Goal: Contribute content: Contribute content

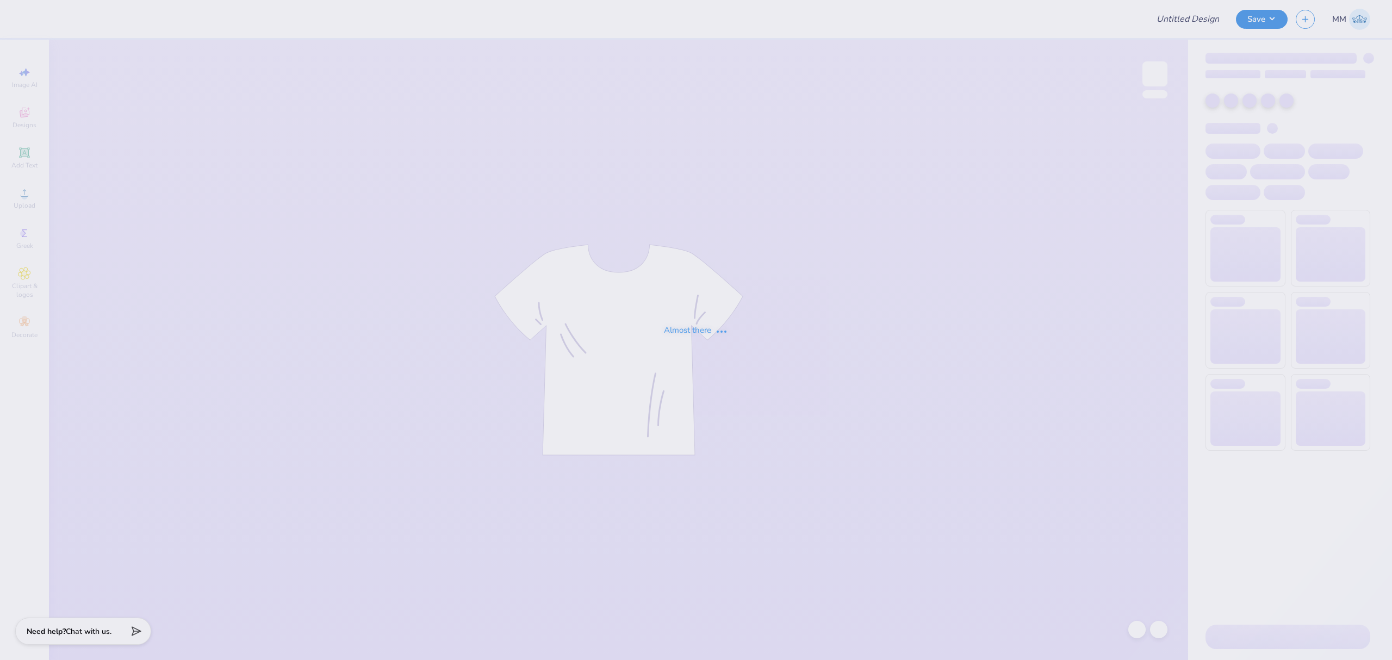
type input "End Overdose General Merch 25-26"
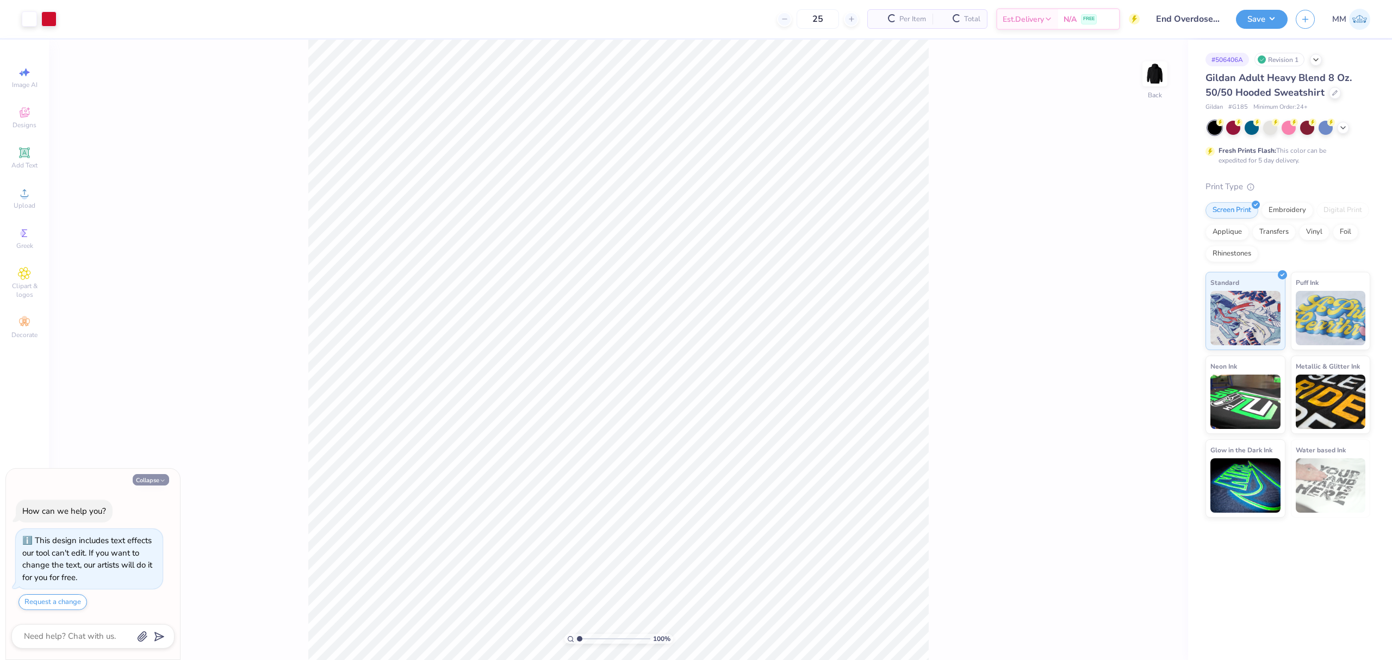
click at [151, 479] on button "Collapse" at bounding box center [151, 479] width 36 height 11
type textarea "x"
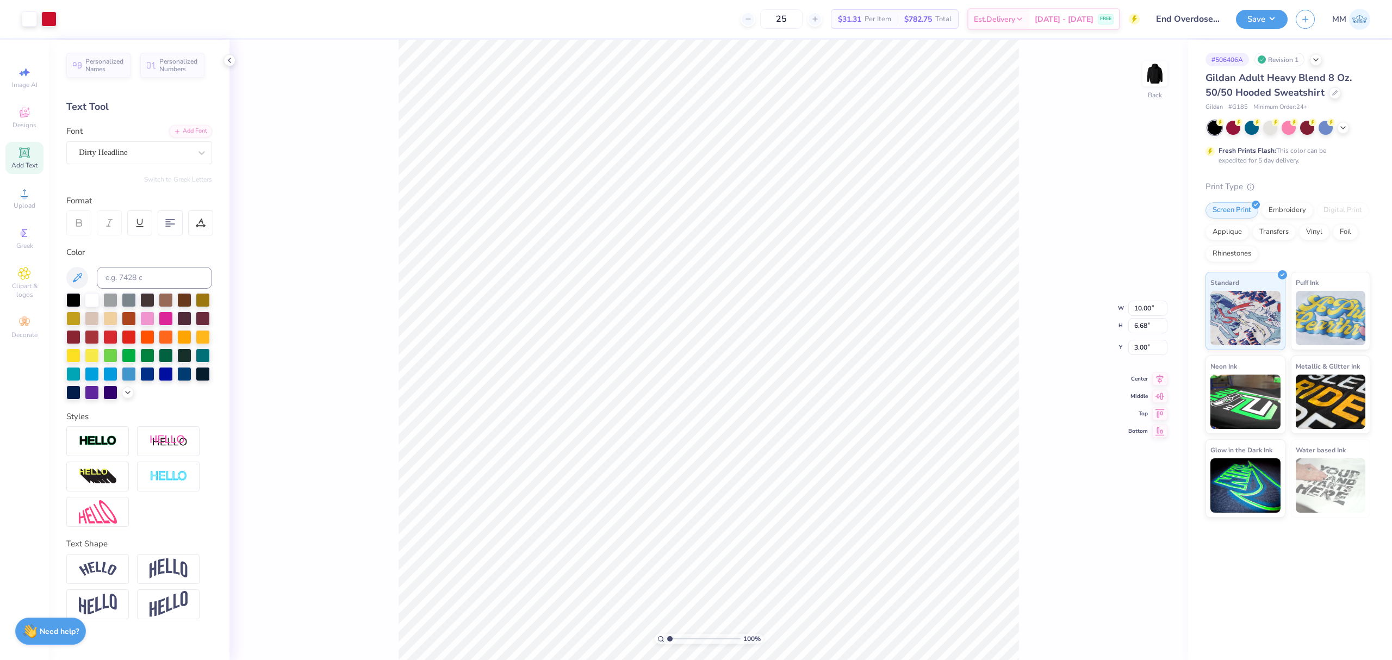
type input "10.00"
type input "6.68"
type input "3.00"
click at [25, 207] on span "Upload" at bounding box center [25, 205] width 22 height 9
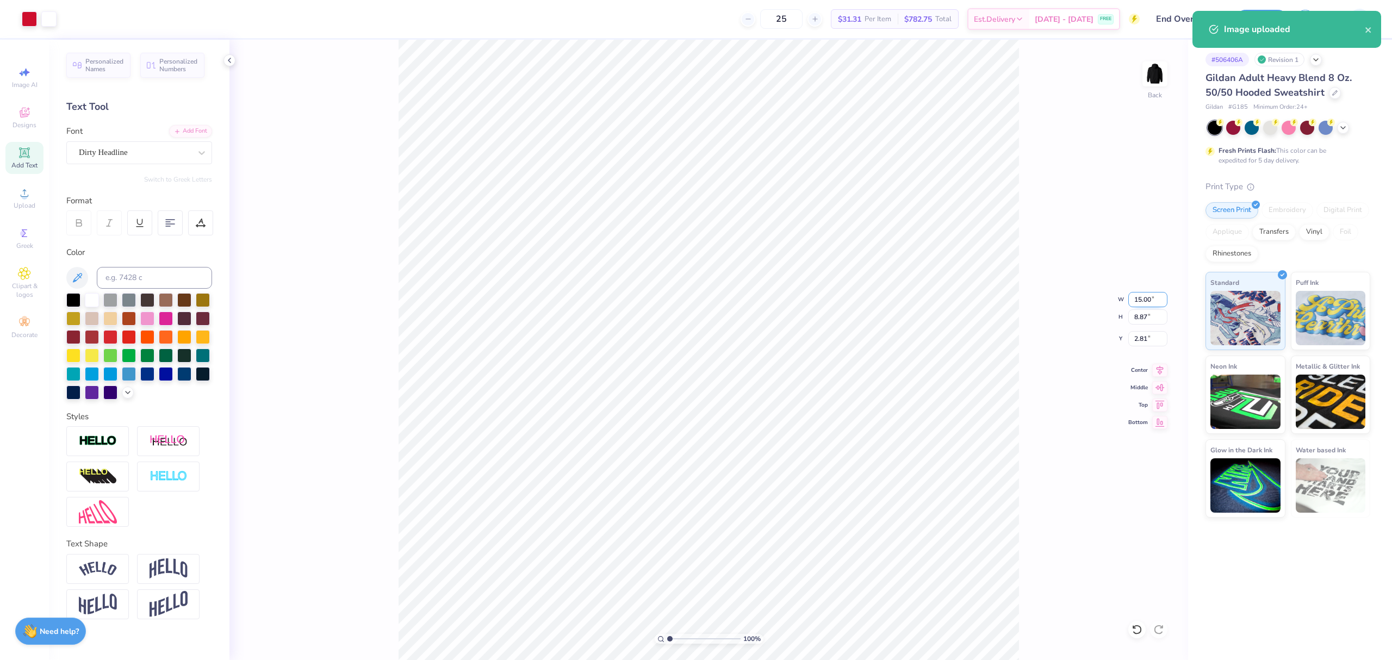
click at [1149, 294] on input "15.00" at bounding box center [1147, 299] width 39 height 15
type input "10.00"
type input "5.92"
type input "4.29"
click at [1143, 299] on input "10.00" at bounding box center [1147, 299] width 39 height 15
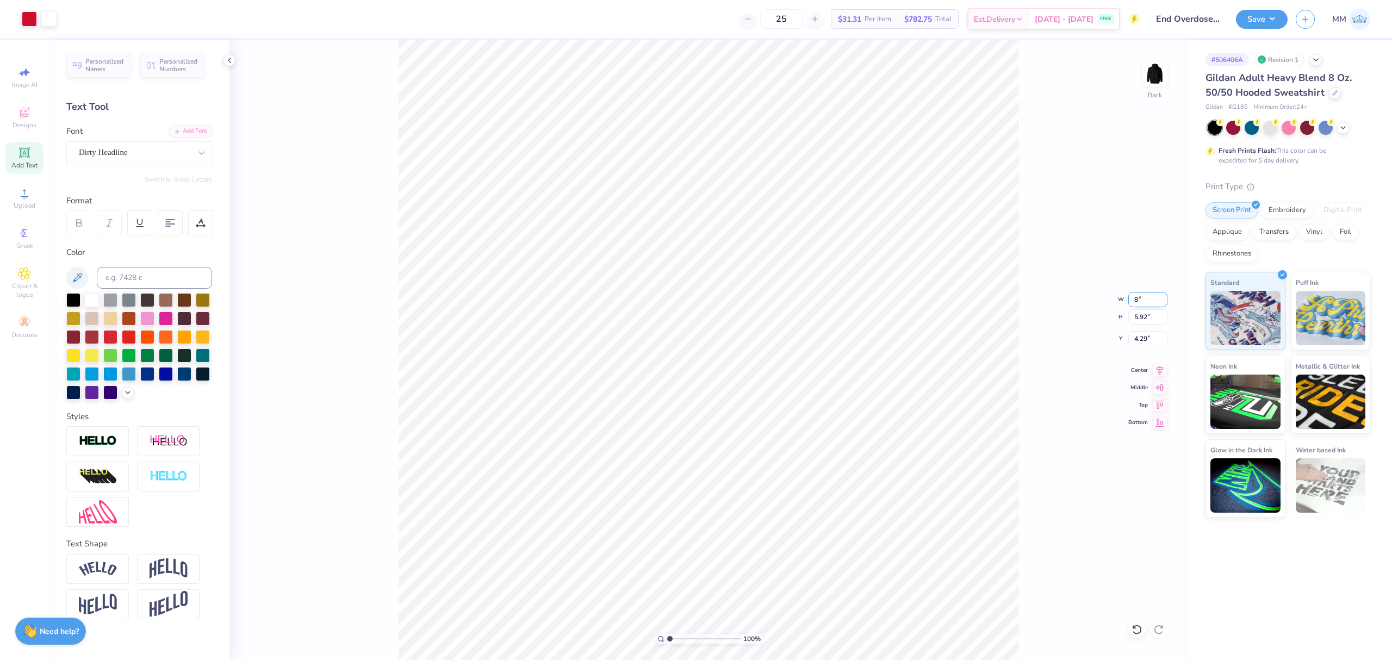
type input "8.00"
type input "4.73"
click at [1162, 368] on icon at bounding box center [1159, 368] width 15 height 13
click at [1143, 342] on input "4.88" at bounding box center [1147, 338] width 39 height 15
type input "3.00"
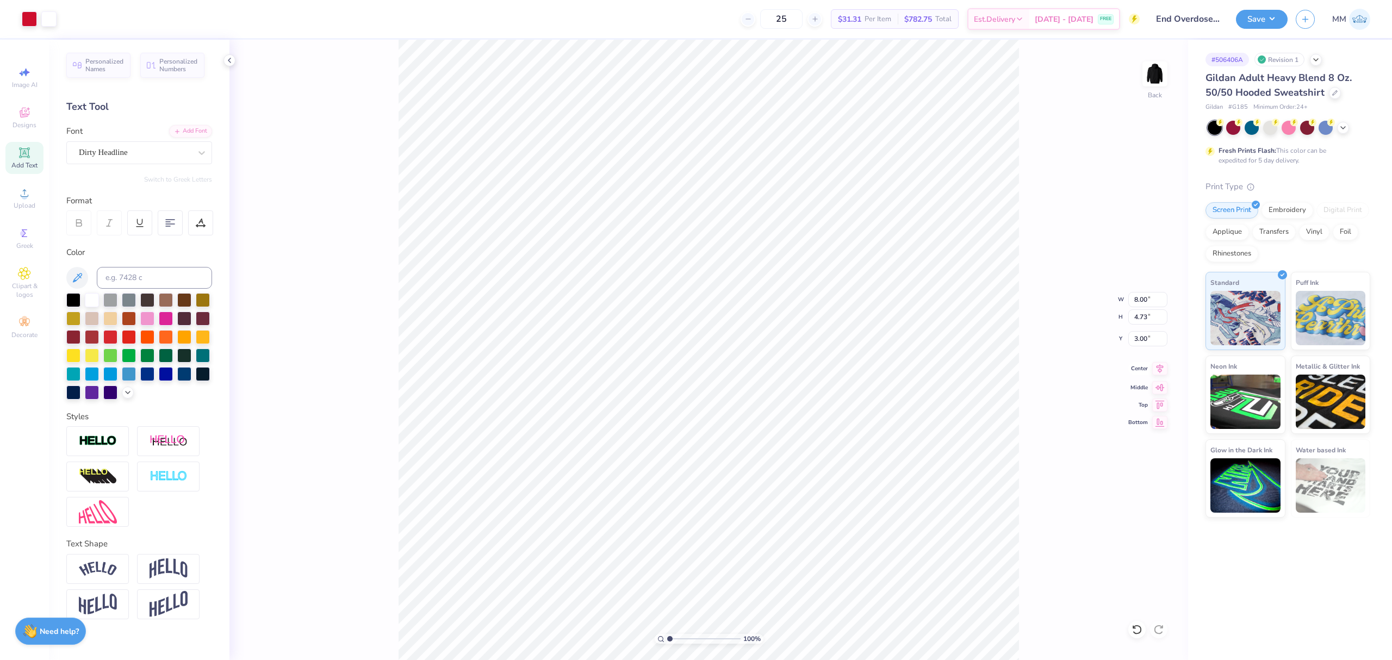
click at [1160, 366] on icon at bounding box center [1159, 368] width 15 height 13
click at [1160, 368] on icon at bounding box center [1159, 368] width 15 height 13
click at [1163, 368] on icon at bounding box center [1160, 368] width 7 height 9
click at [1277, 23] on button "Save" at bounding box center [1262, 17] width 52 height 19
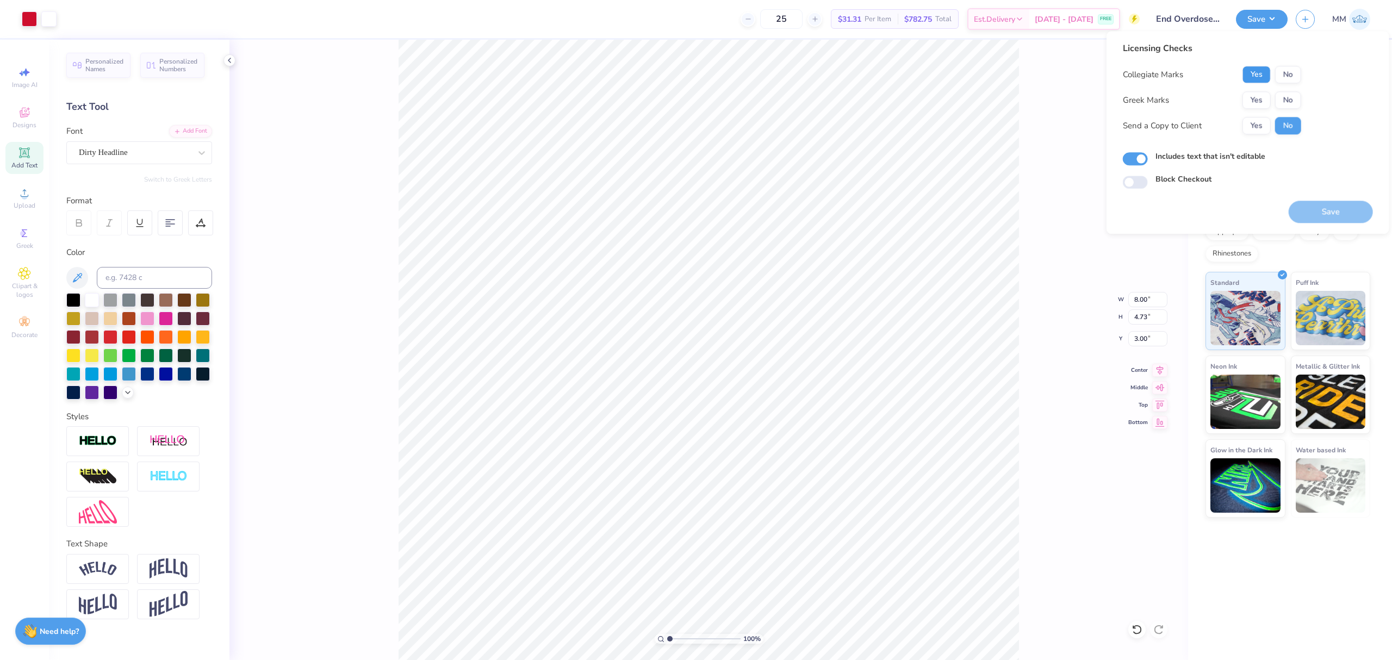
click at [1256, 76] on button "Yes" at bounding box center [1257, 74] width 28 height 17
click at [1286, 103] on button "No" at bounding box center [1288, 99] width 26 height 17
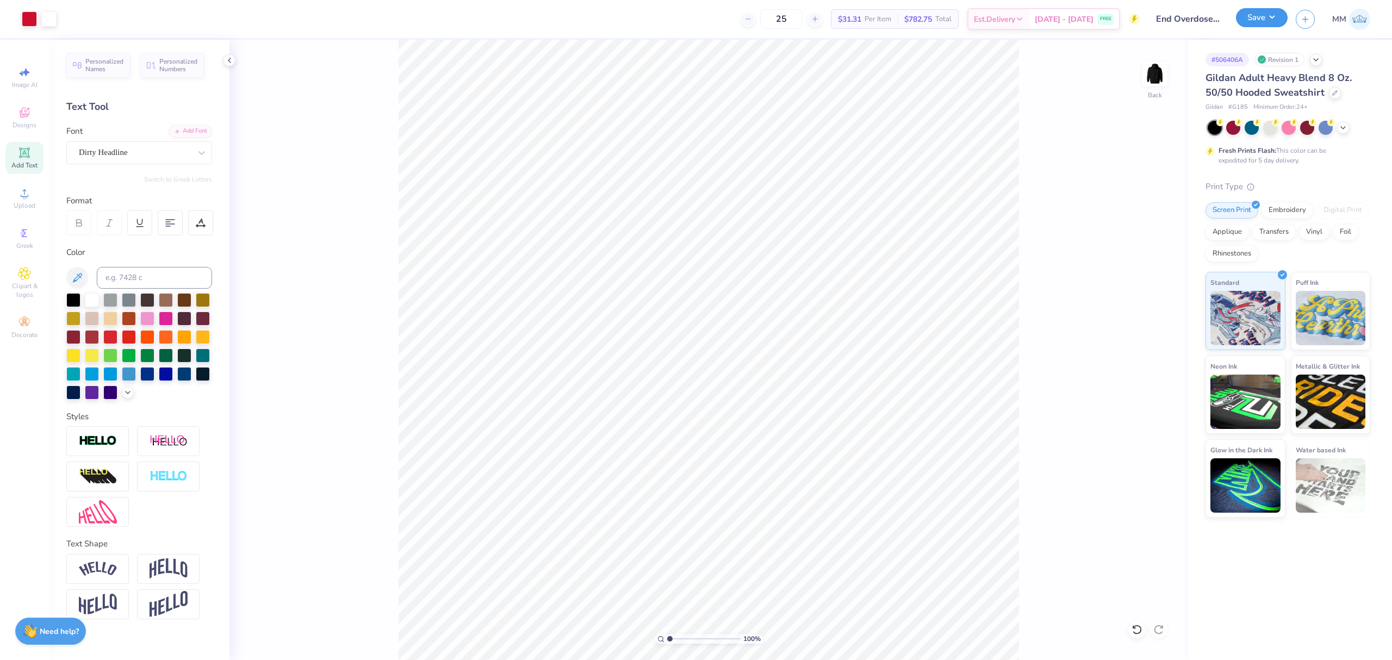
click at [1253, 9] on button "Save" at bounding box center [1262, 17] width 52 height 19
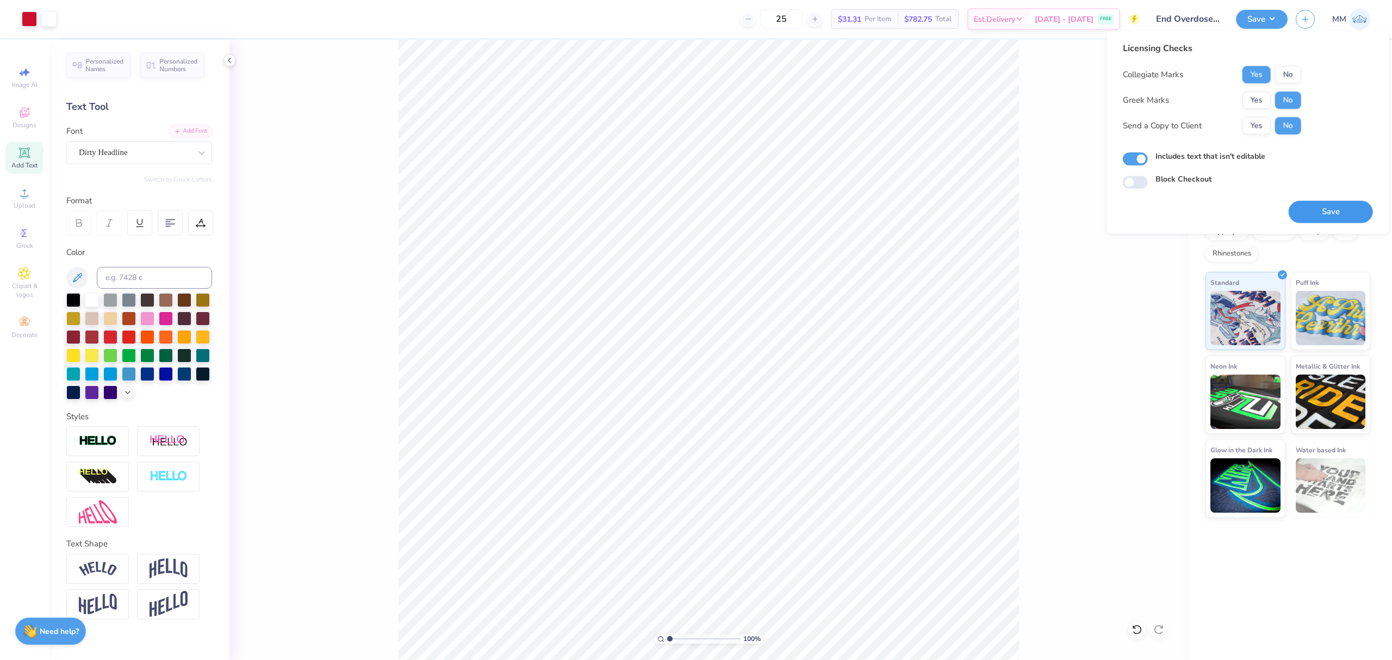
click at [1301, 215] on button "Save" at bounding box center [1331, 212] width 84 height 22
